Goal: Task Accomplishment & Management: Use online tool/utility

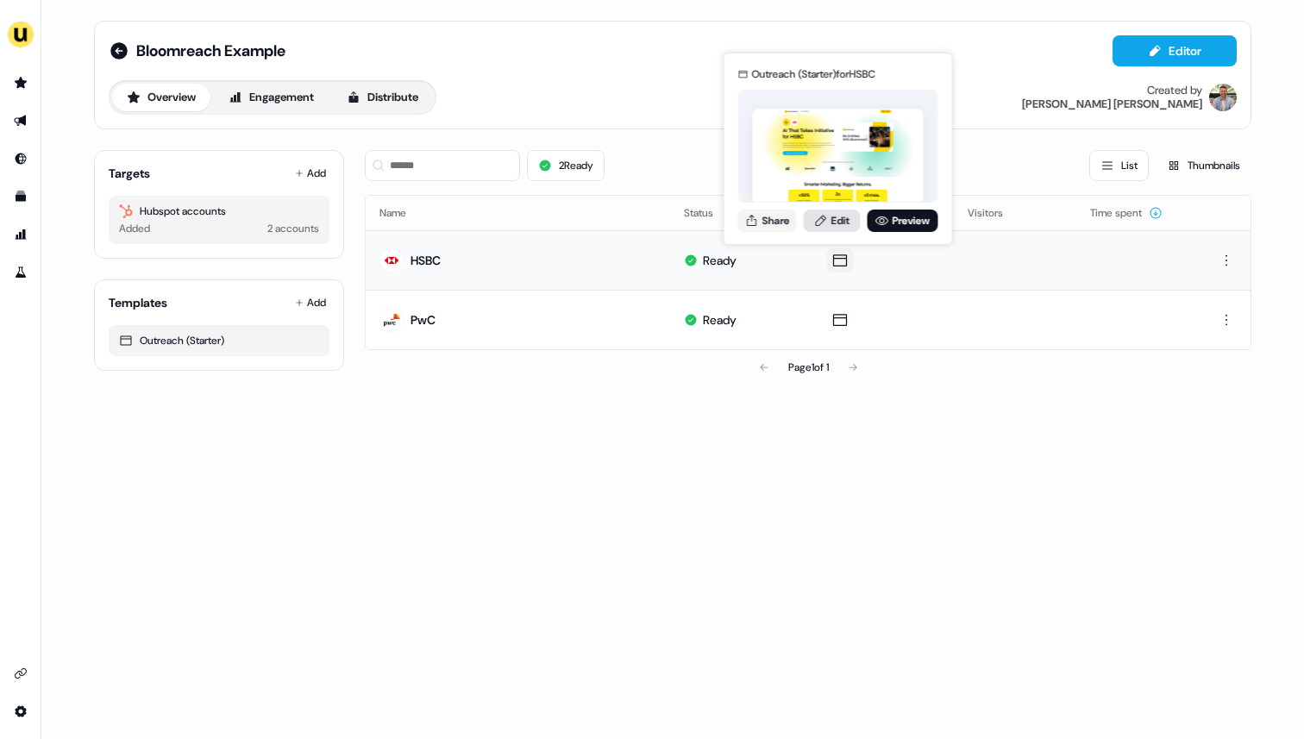
click at [841, 218] on link "Edit" at bounding box center [832, 221] width 57 height 22
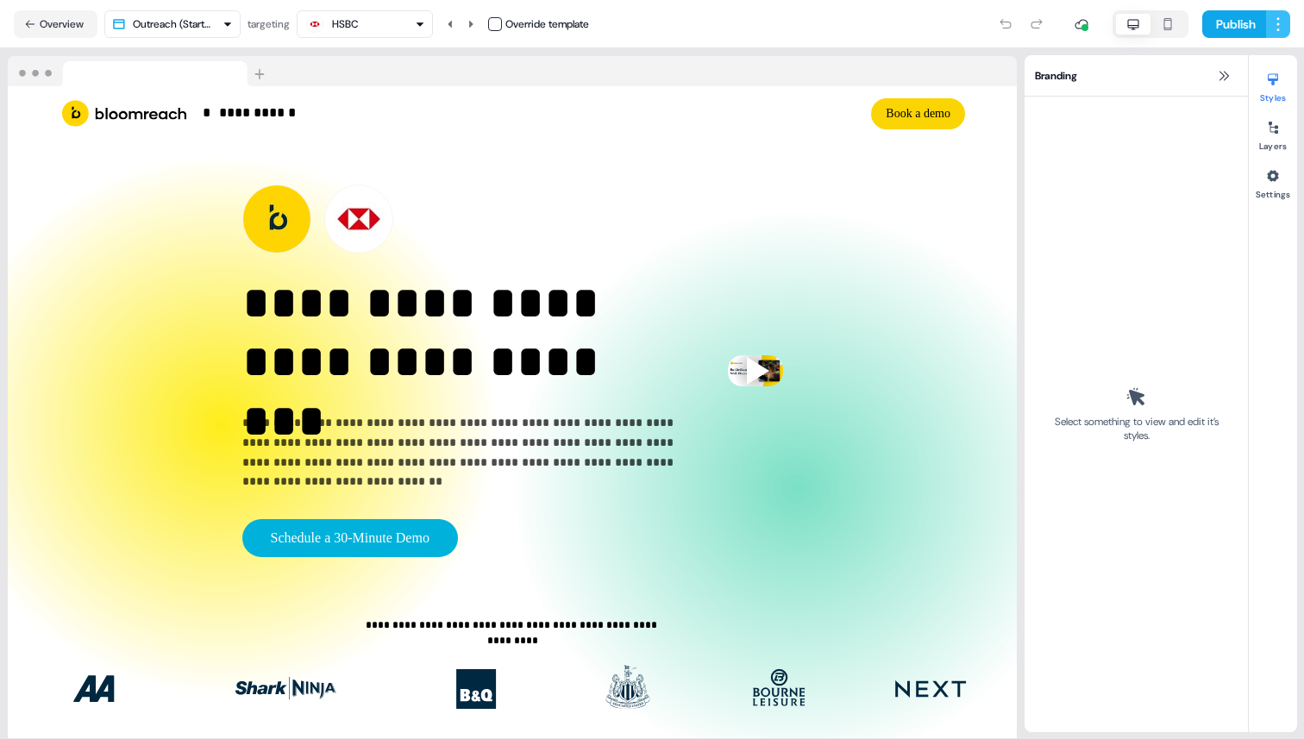
click at [1279, 23] on html "**********" at bounding box center [652, 369] width 1304 height 739
click at [1237, 59] on span "Save as template" at bounding box center [1228, 60] width 78 height 14
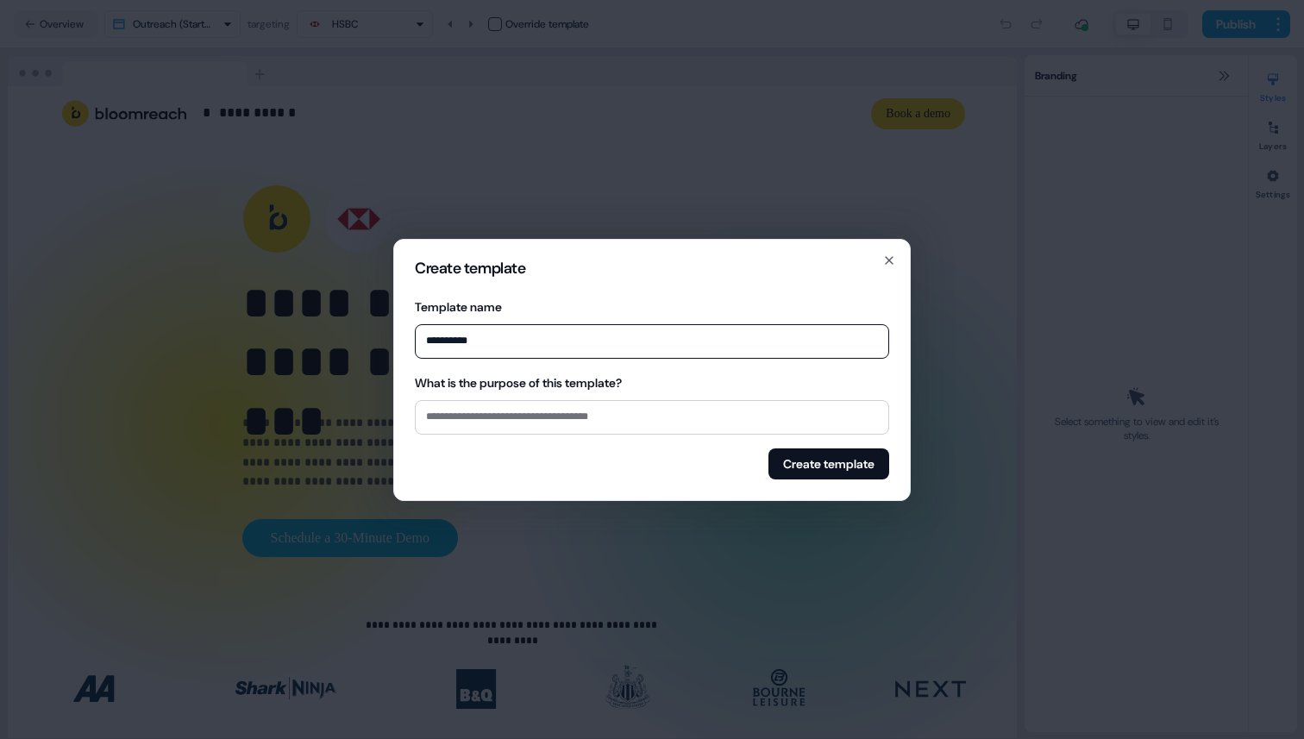
click at [465, 336] on input "*********" at bounding box center [652, 341] width 474 height 34
click at [523, 353] on input "**********" at bounding box center [652, 341] width 474 height 34
type input "**********"
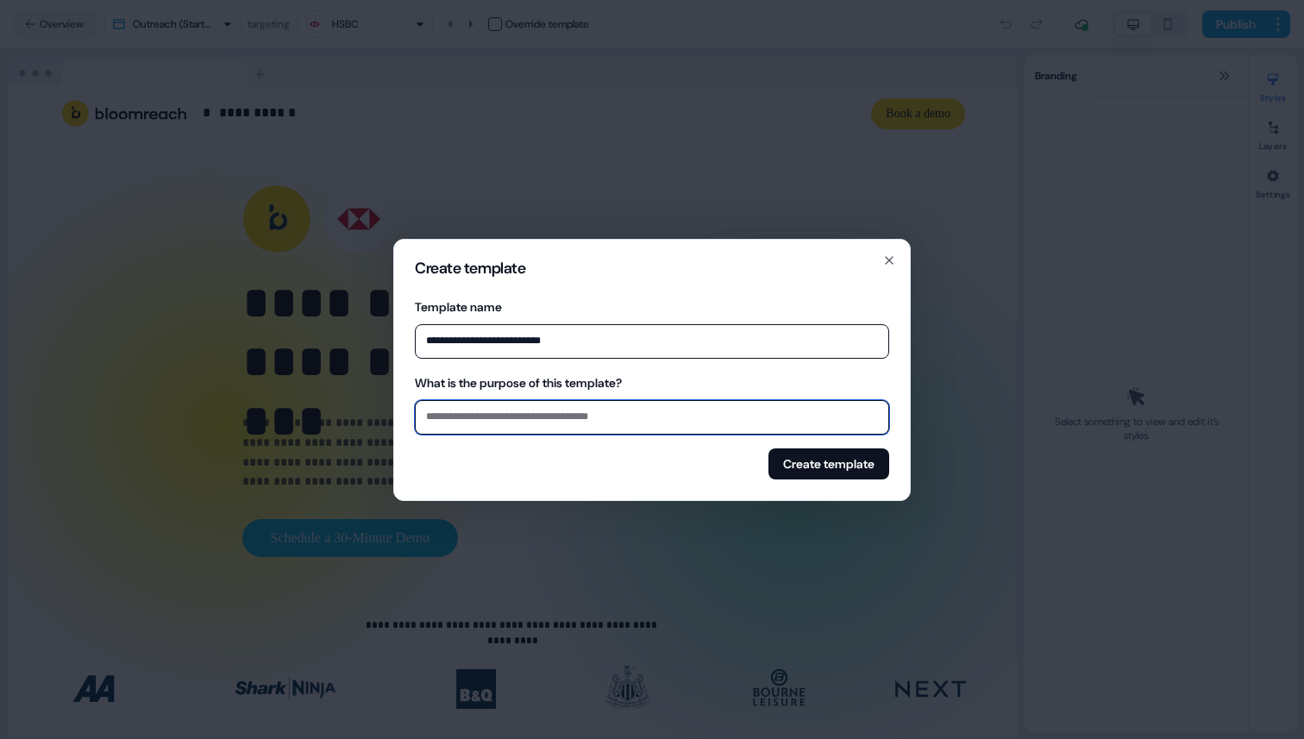
click at [608, 408] on input "What is the purpose of this template?" at bounding box center [652, 417] width 474 height 34
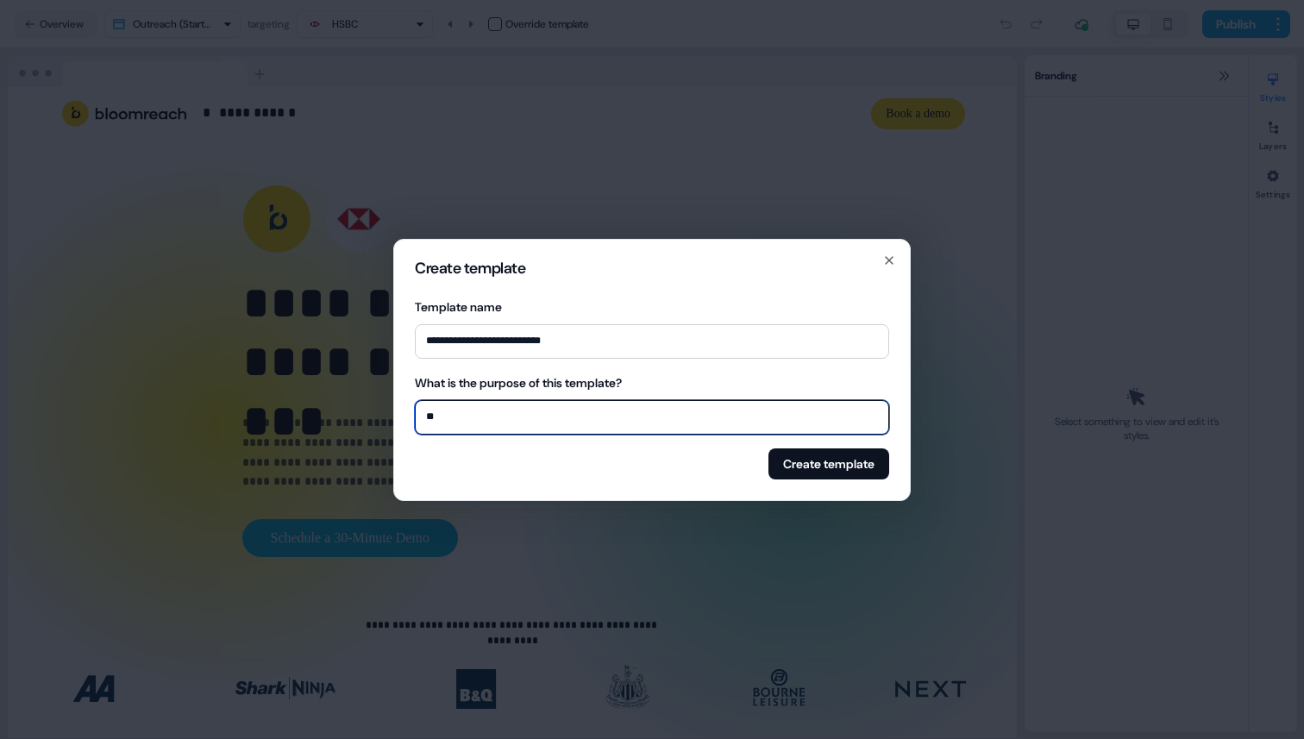
type input "*"
click at [725, 385] on div "What is the purpose of this template?" at bounding box center [652, 403] width 474 height 62
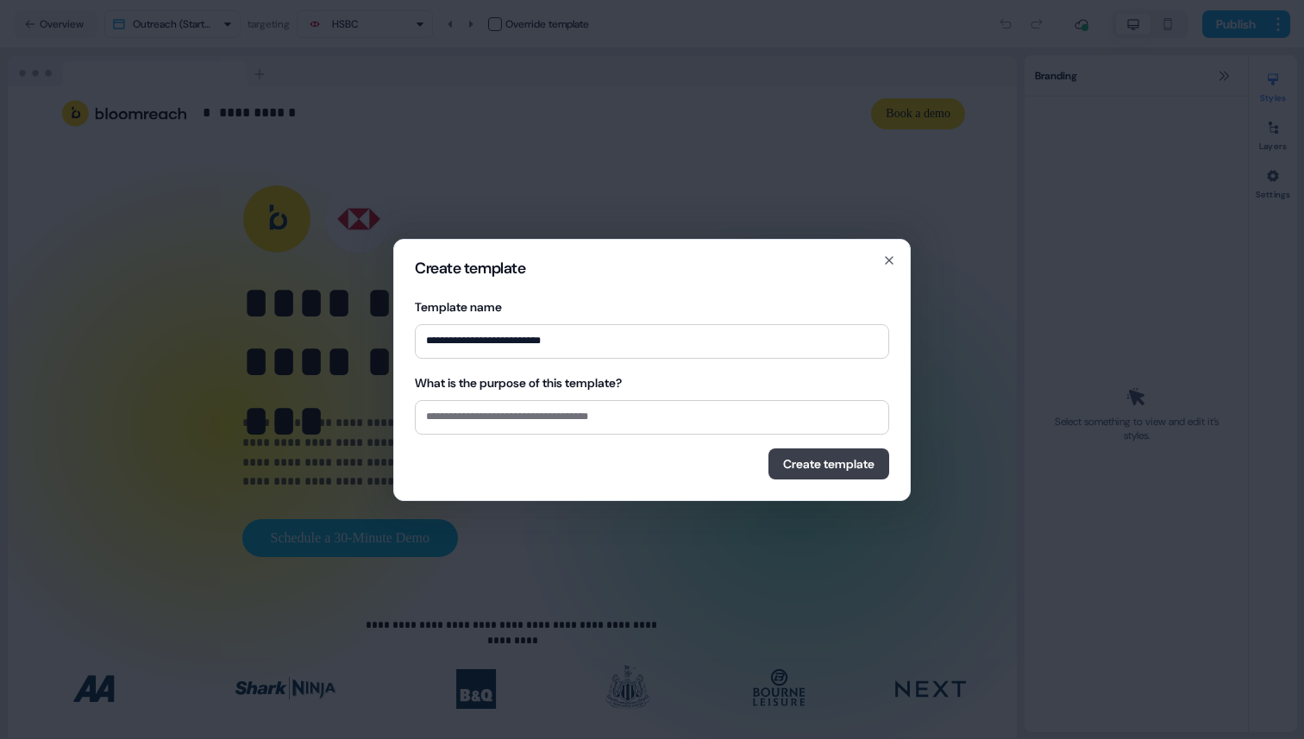
click at [814, 459] on button "Create template" at bounding box center [828, 463] width 121 height 31
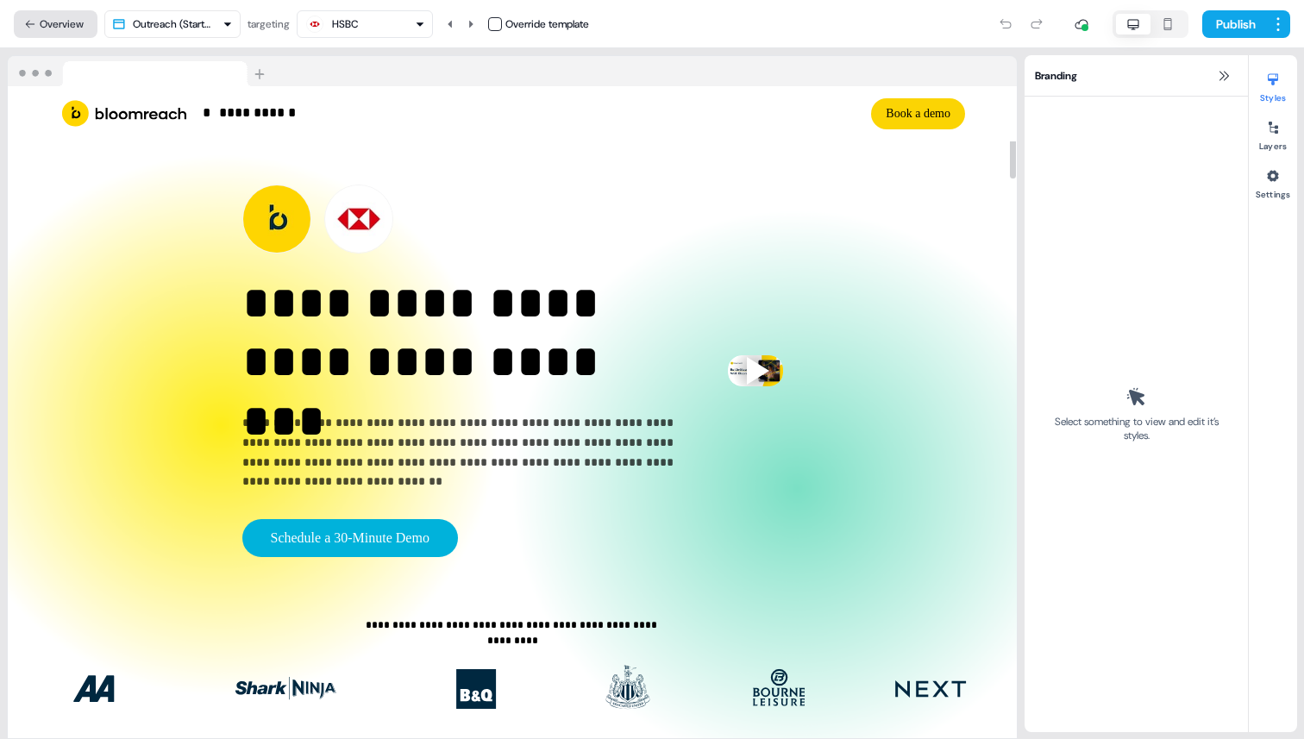
click at [63, 21] on button "Overview" at bounding box center [56, 24] width 84 height 28
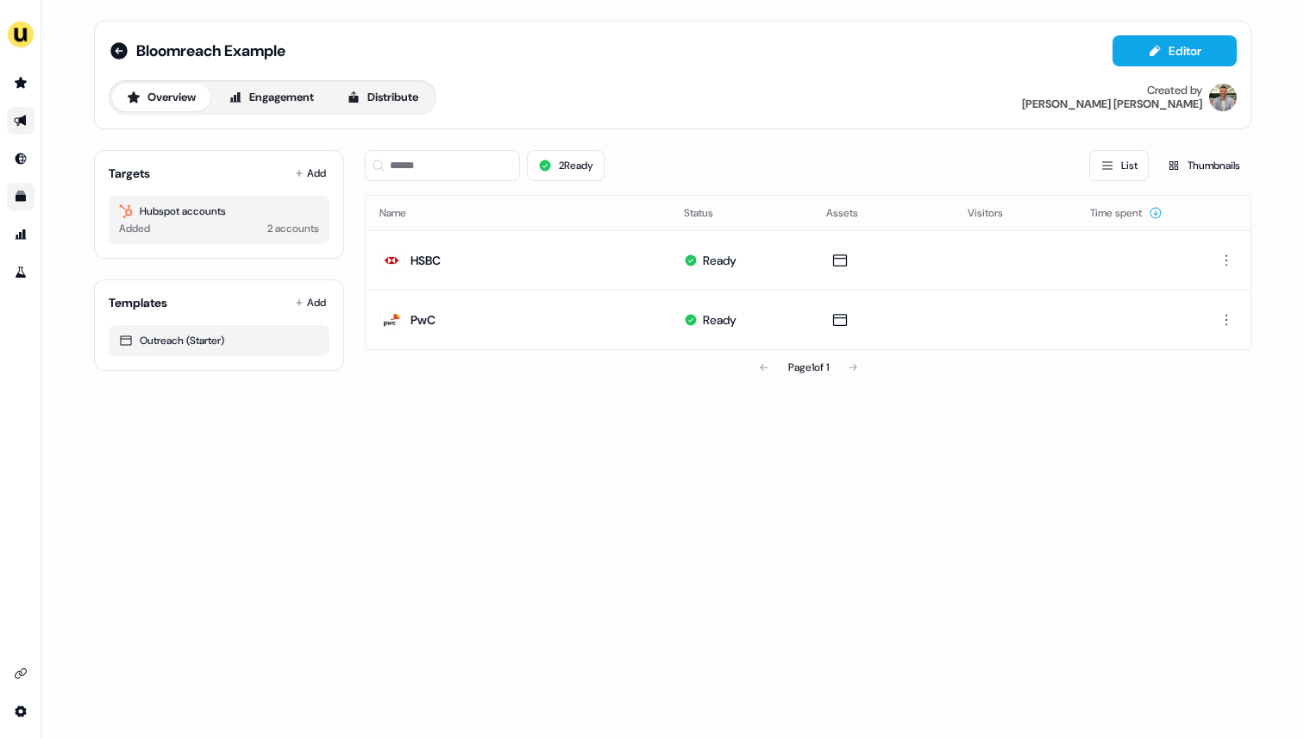
click at [19, 199] on icon "Go to templates" at bounding box center [21, 196] width 10 height 10
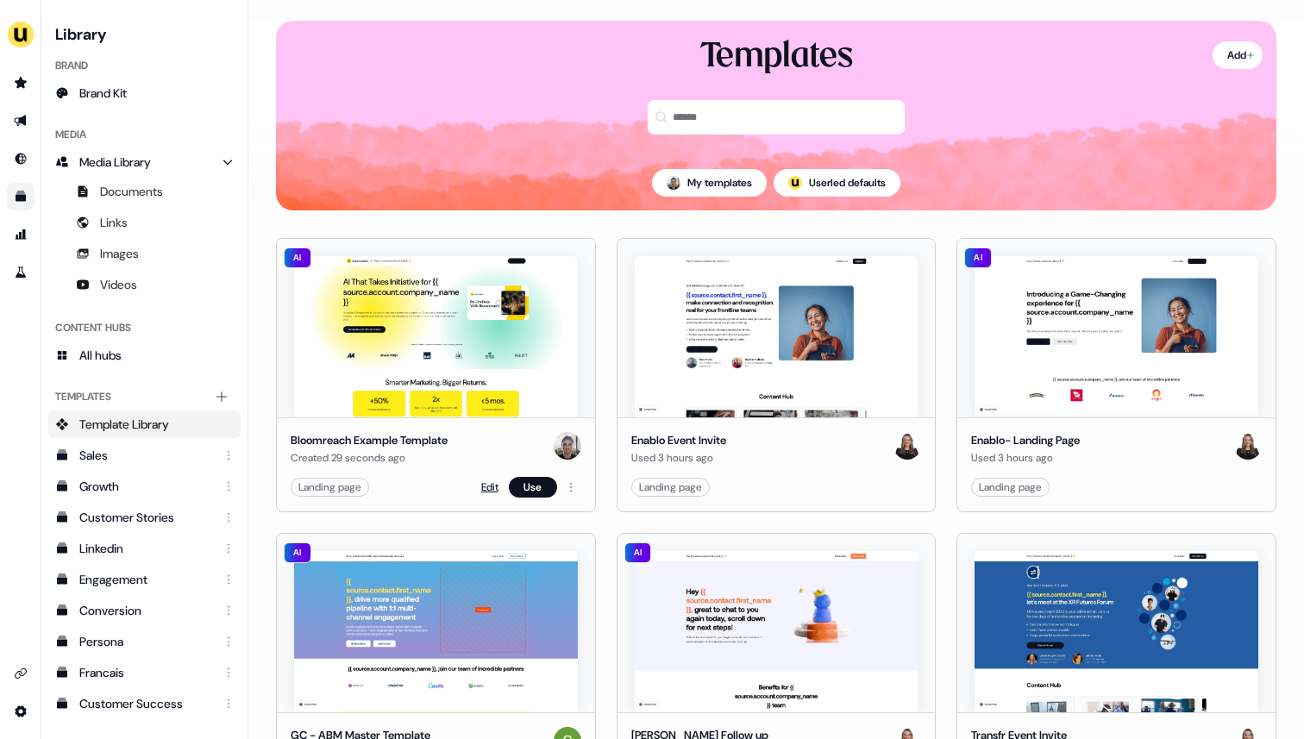
click at [485, 482] on link "Edit" at bounding box center [489, 487] width 17 height 17
click at [492, 484] on link "Edit" at bounding box center [489, 487] width 17 height 17
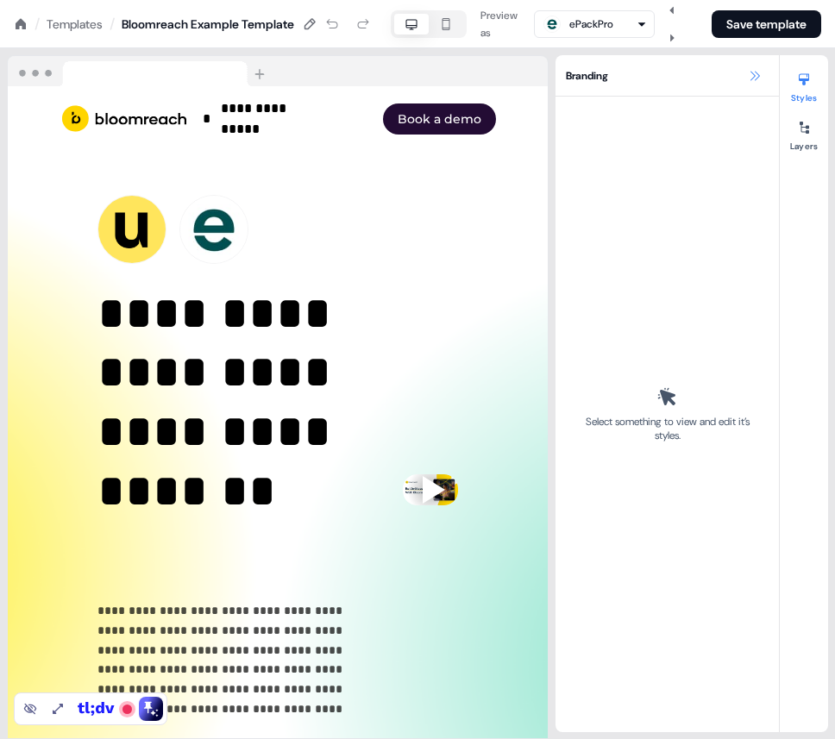
click at [757, 78] on icon at bounding box center [755, 76] width 14 height 14
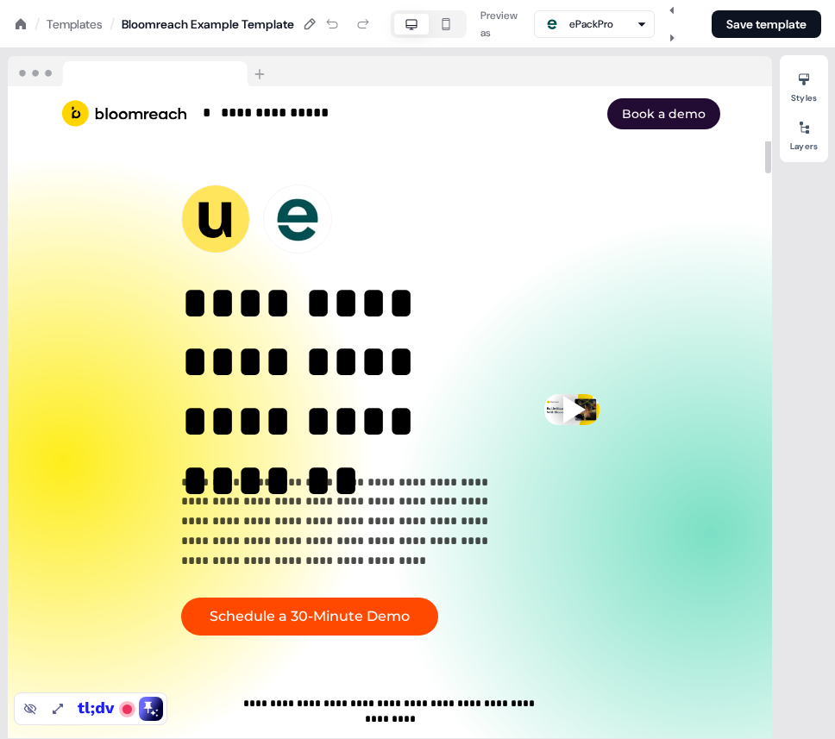
click at [19, 25] on icon at bounding box center [21, 24] width 14 height 14
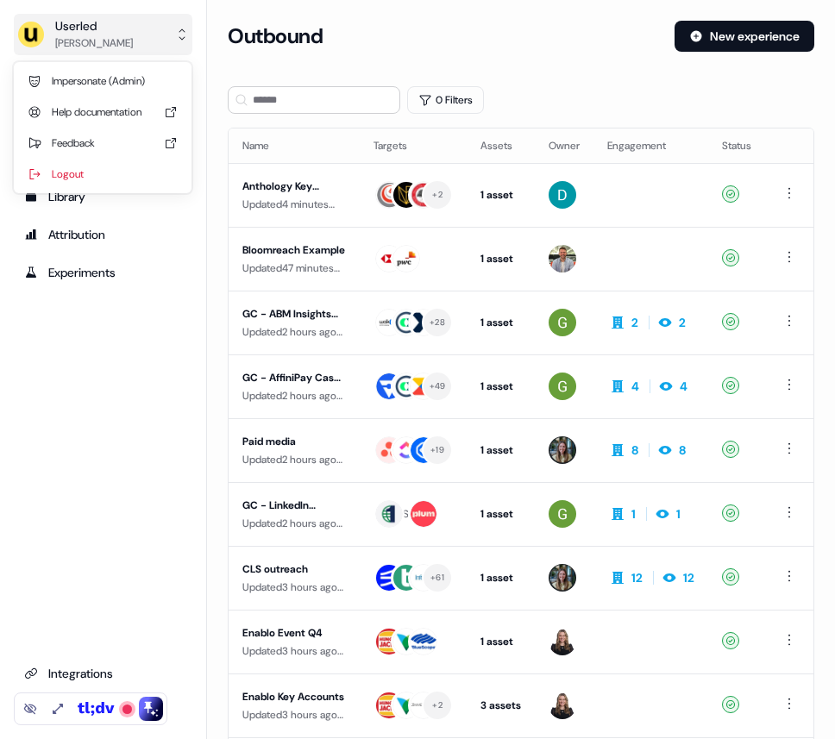
click at [90, 30] on div "Userled" at bounding box center [94, 25] width 78 height 17
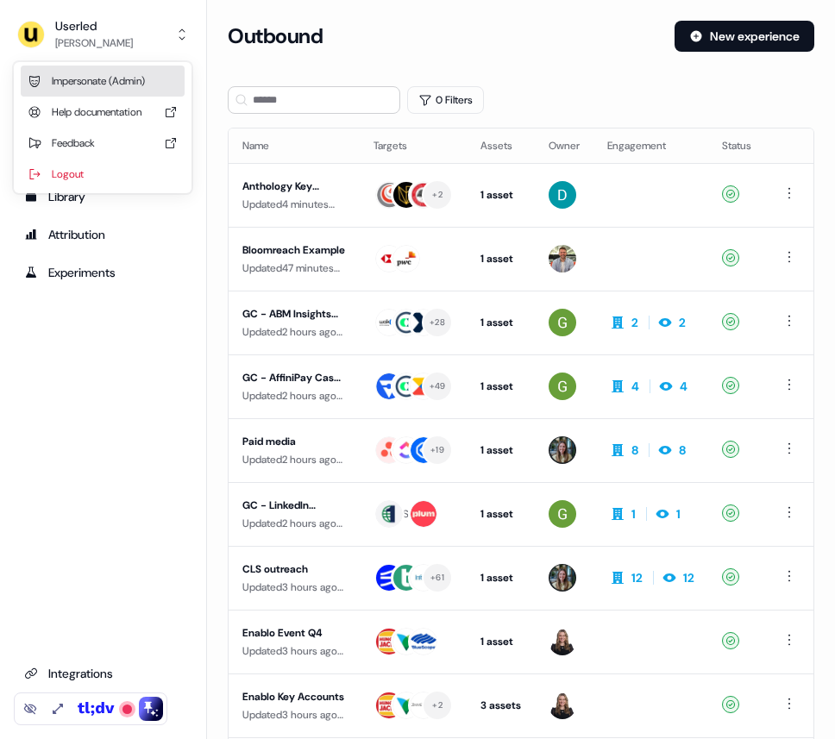
click at [92, 81] on div "Impersonate (Admin)" at bounding box center [103, 81] width 164 height 31
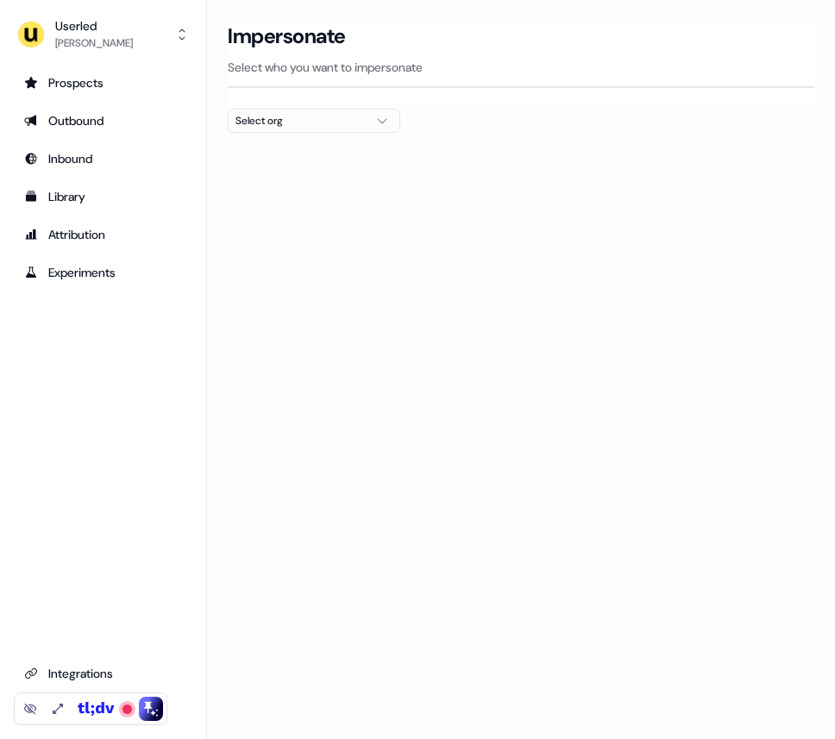
click at [307, 123] on div "Select org" at bounding box center [299, 120] width 129 height 17
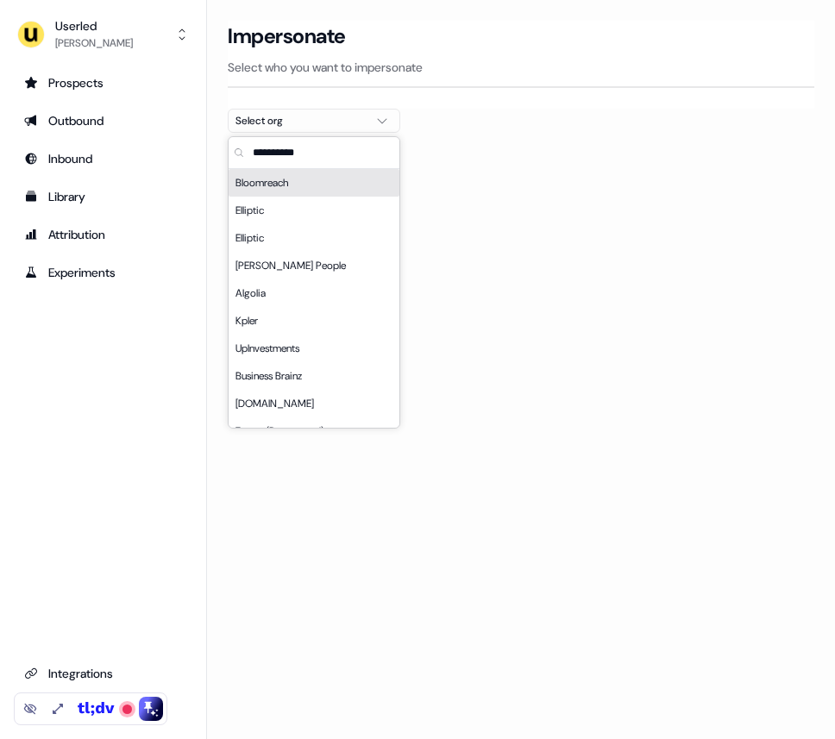
click at [285, 181] on div "Bloomreach" at bounding box center [313, 183] width 171 height 28
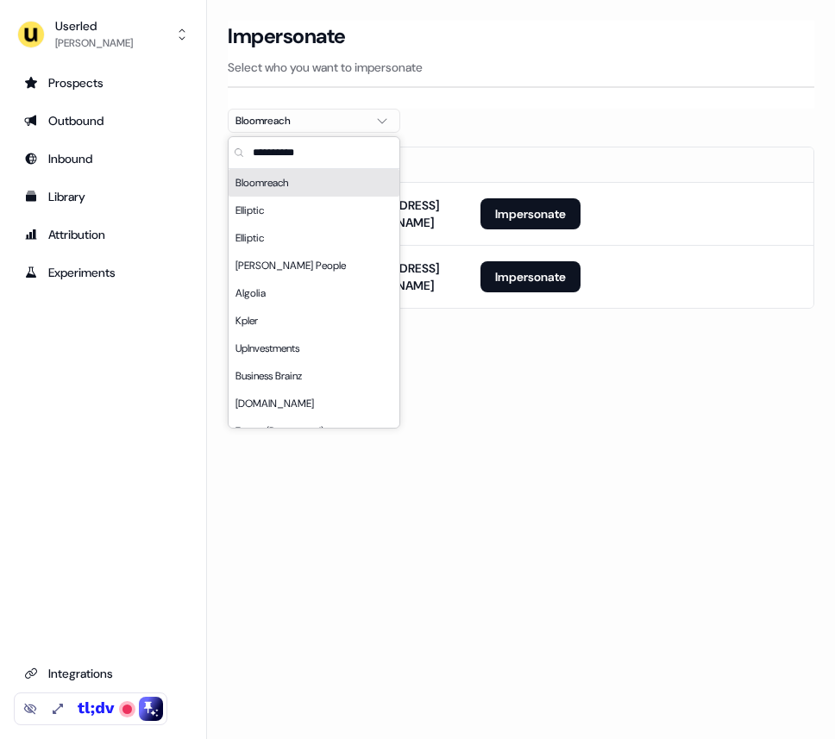
click at [587, 106] on div "Impersonate Select who you want to impersonate" at bounding box center [521, 65] width 586 height 88
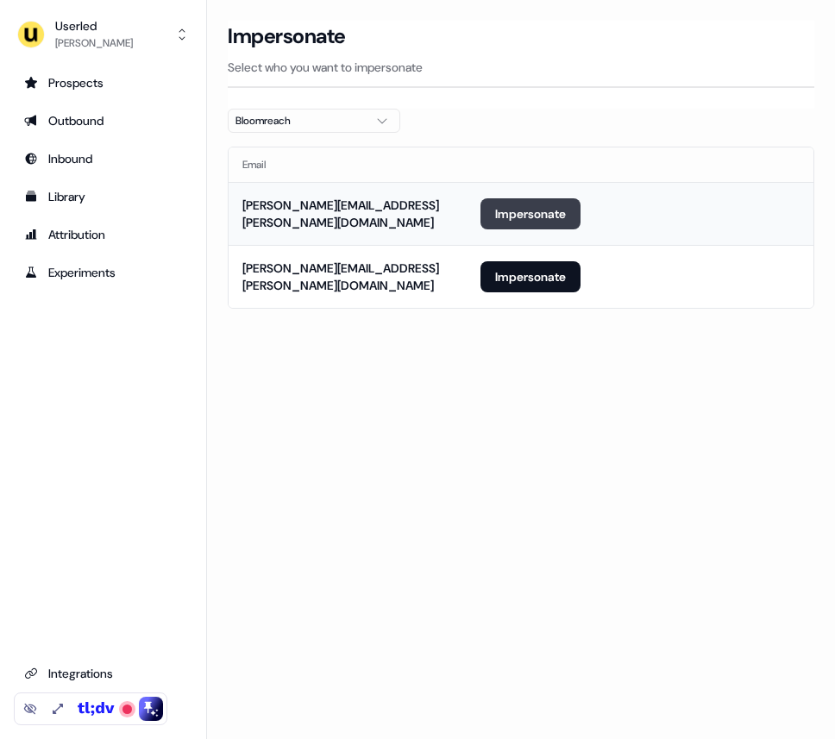
click at [540, 214] on button "Impersonate" at bounding box center [530, 213] width 100 height 31
